Goal: Information Seeking & Learning: Learn about a topic

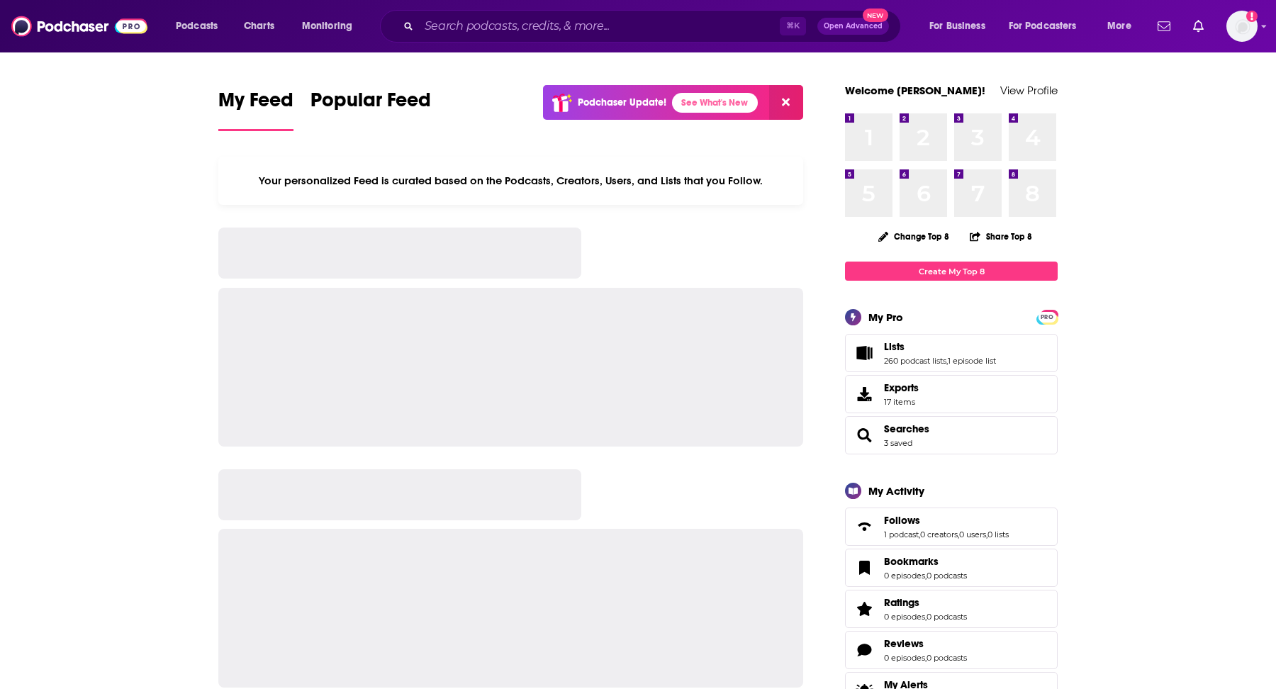
click at [532, 13] on div "⌘ K Open Advanced New" at bounding box center [640, 26] width 521 height 33
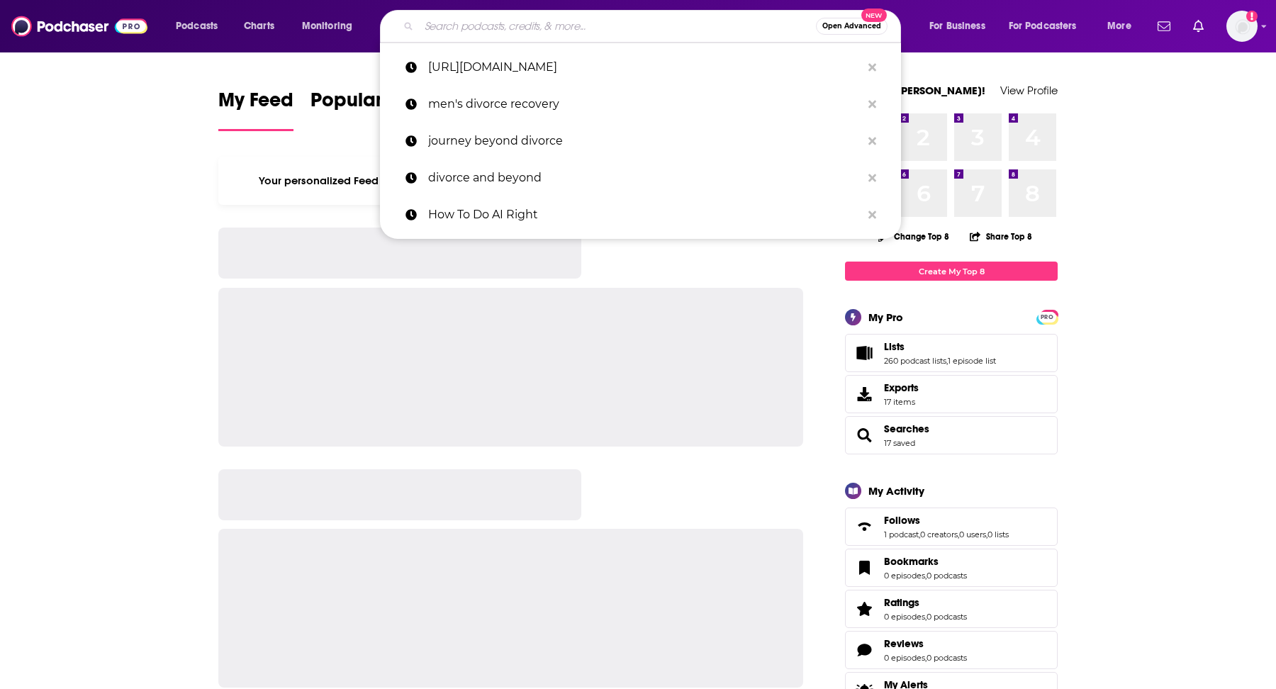
click at [536, 35] on input "Search podcasts, credits, & more..." at bounding box center [617, 26] width 397 height 23
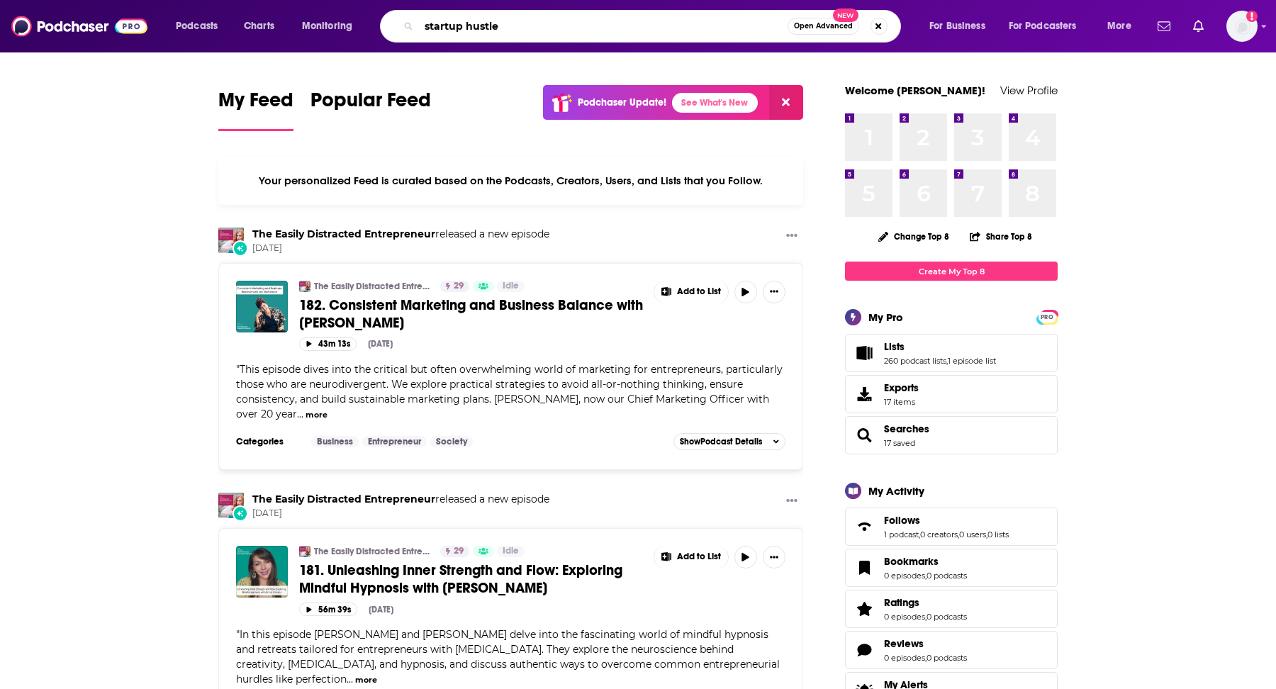
type input "startup hustle"
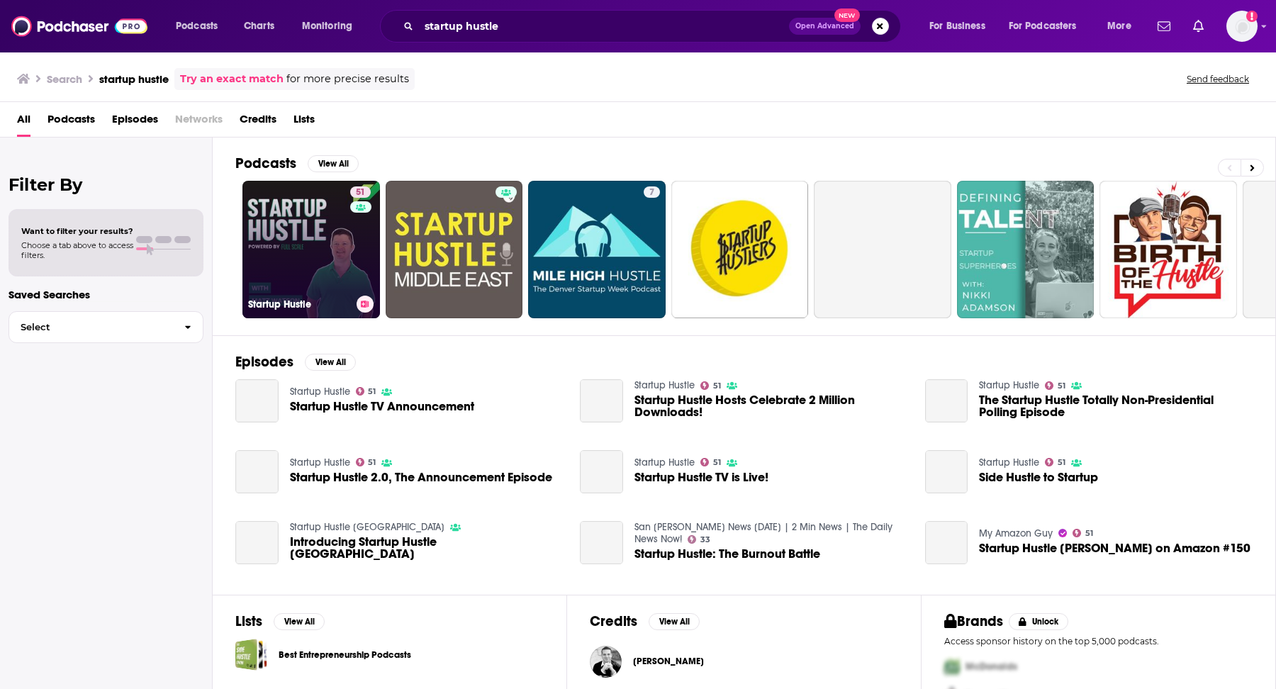
click at [255, 244] on link "51 Startup Hustle" at bounding box center [310, 249] width 137 height 137
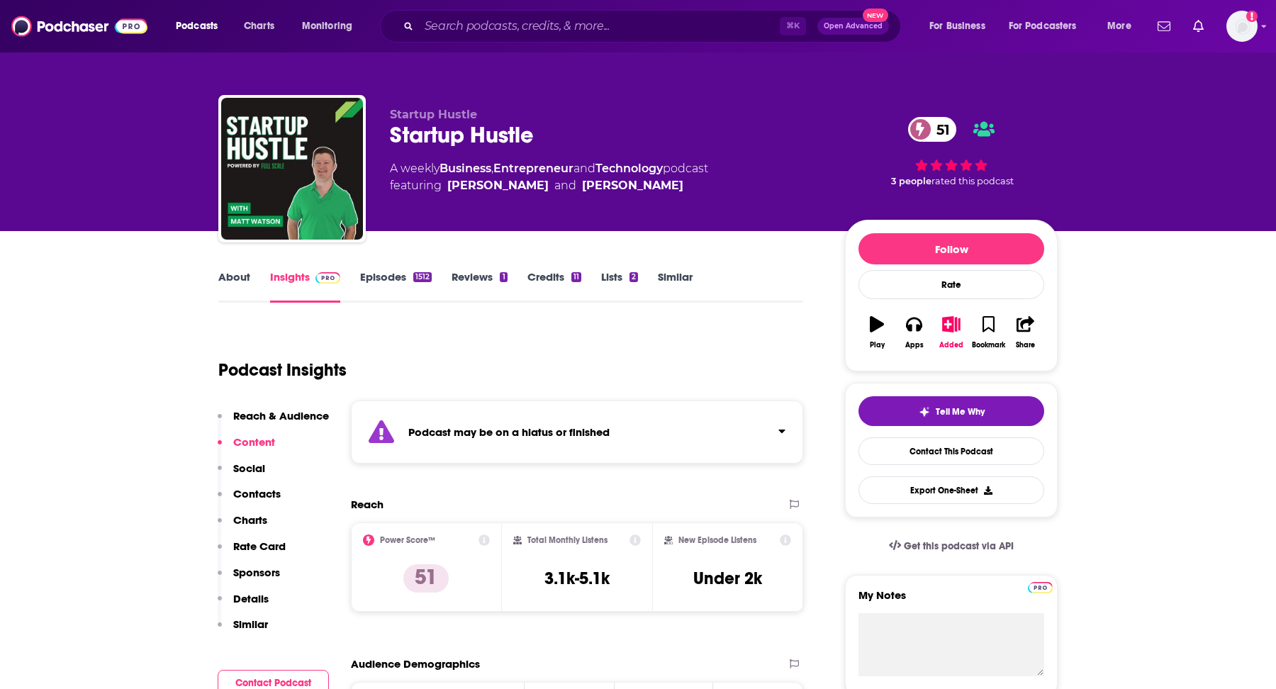
click at [238, 276] on link "About" at bounding box center [234, 286] width 32 height 33
